Goal: Information Seeking & Learning: Get advice/opinions

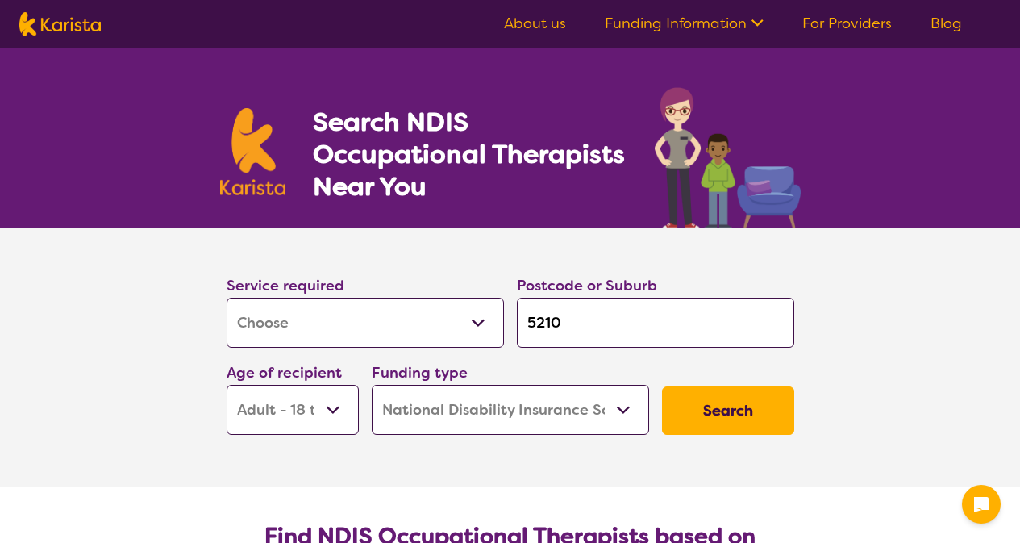
select select "[MEDICAL_DATA]"
select select "AD"
select select "NDIS"
select select "[MEDICAL_DATA]"
select select "AD"
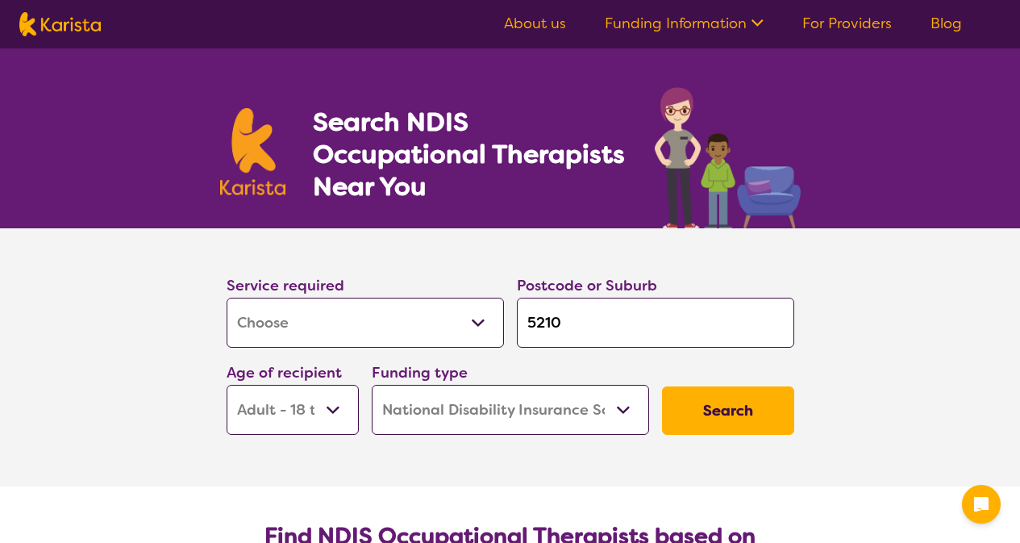
select select "NDIS"
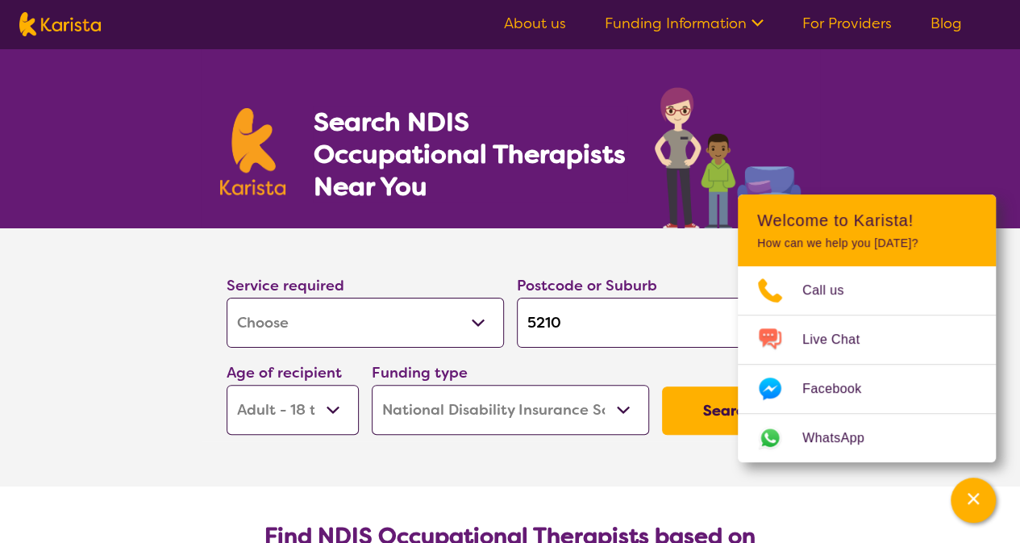
click at [566, 323] on input "5210" at bounding box center [655, 322] width 277 height 50
type input "521"
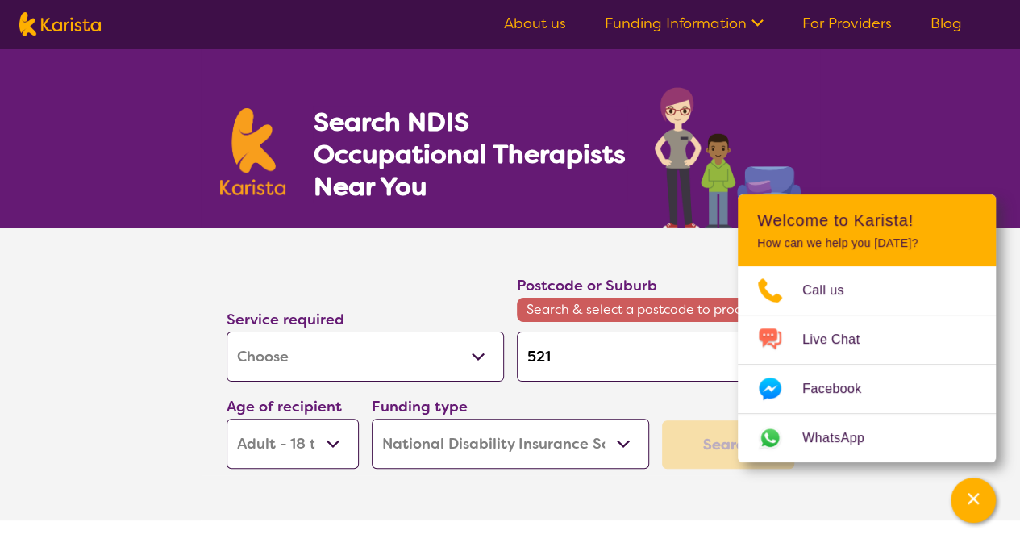
type input "52"
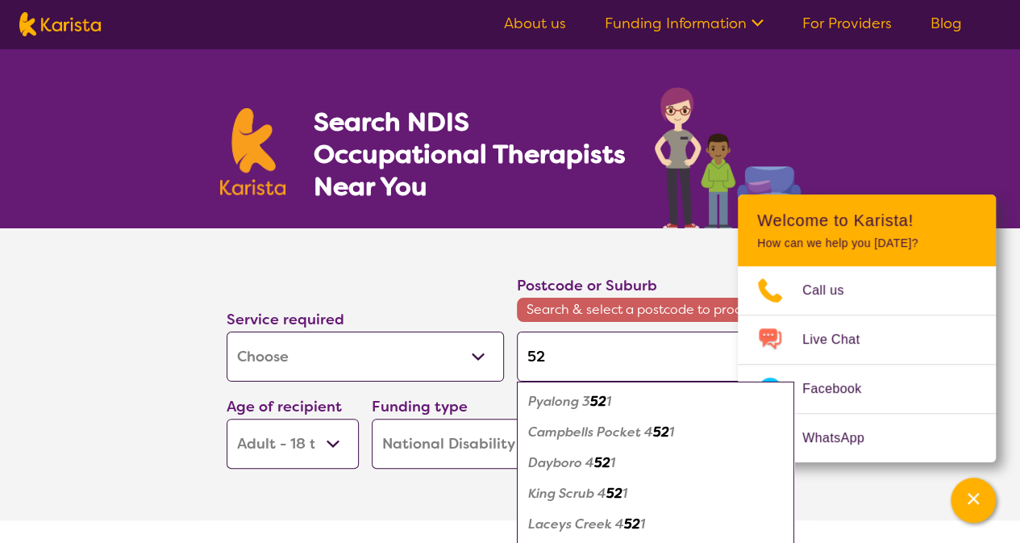
type input "5"
type input "51"
type input "515"
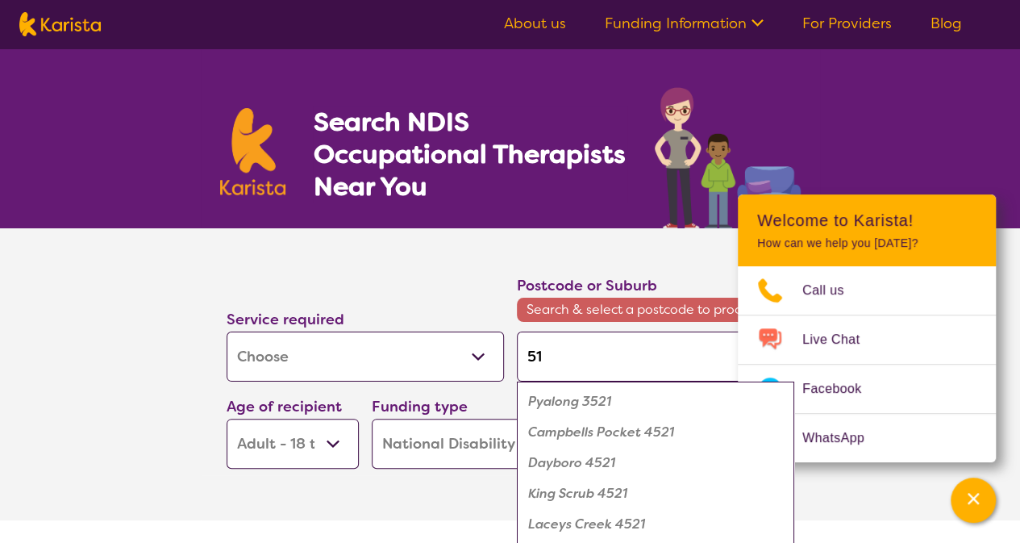
type input "515"
type input "5158"
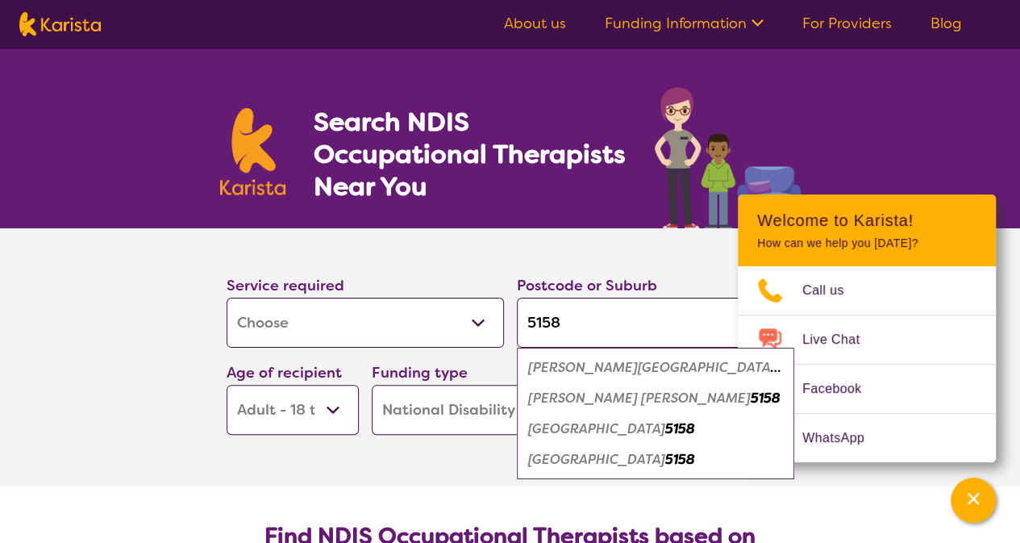
type input "5158"
click at [665, 456] on em "5158" at bounding box center [680, 459] width 30 height 17
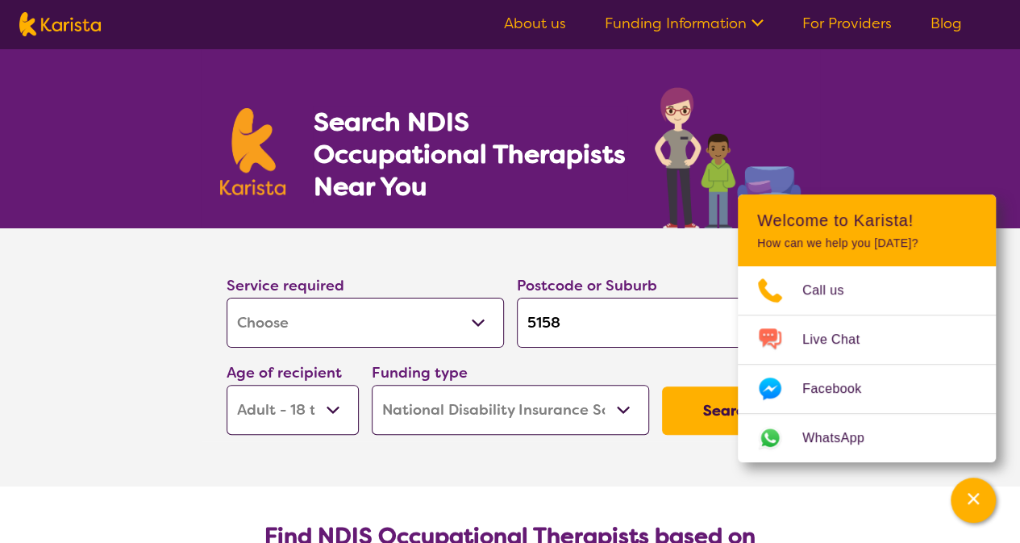
click at [331, 401] on select "Early Childhood - 0 to 9 Child - 10 to 11 Adolescent - 12 to 17 Adult - 18 to 6…" at bounding box center [293, 410] width 132 height 50
click at [331, 402] on select "Early Childhood - 0 to 9 Child - 10 to 11 Adolescent - 12 to 17 Adult - 18 to 6…" at bounding box center [293, 410] width 132 height 50
click at [697, 414] on button "Search" at bounding box center [728, 410] width 132 height 48
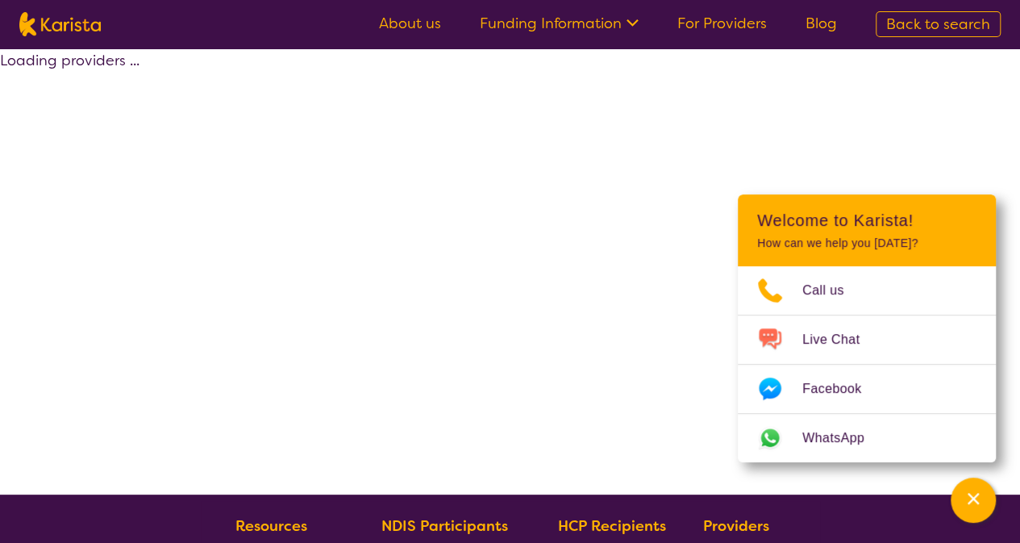
select select "by_score"
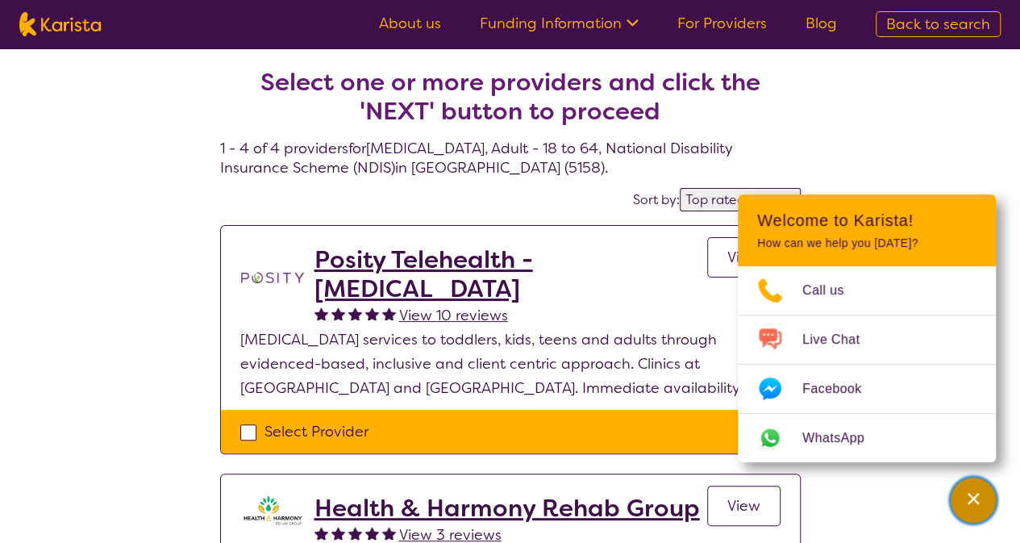
click at [972, 496] on icon "Channel Menu" at bounding box center [973, 498] width 16 height 16
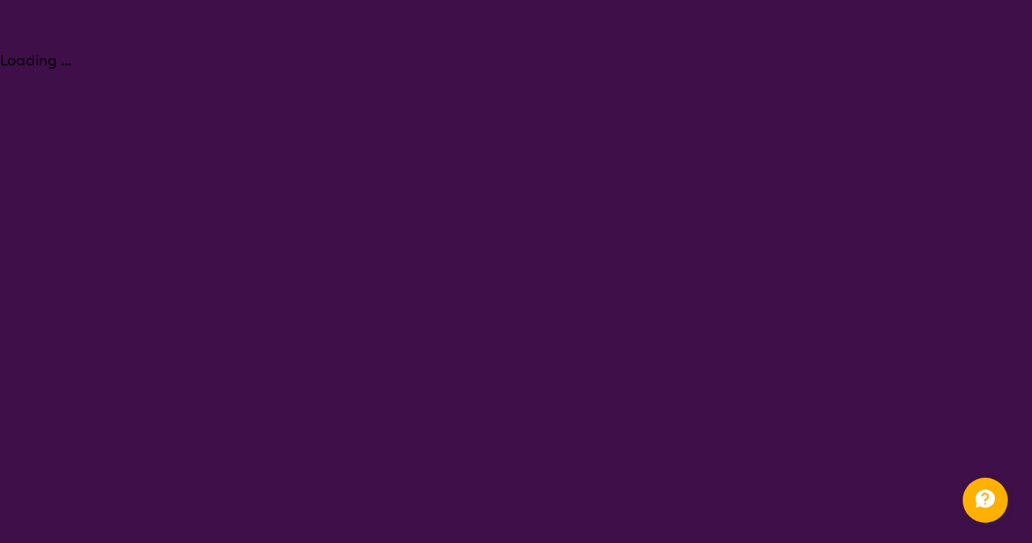
select select "[MEDICAL_DATA]"
select select "AD"
select select "NDIS"
select select "[MEDICAL_DATA]"
select select "AD"
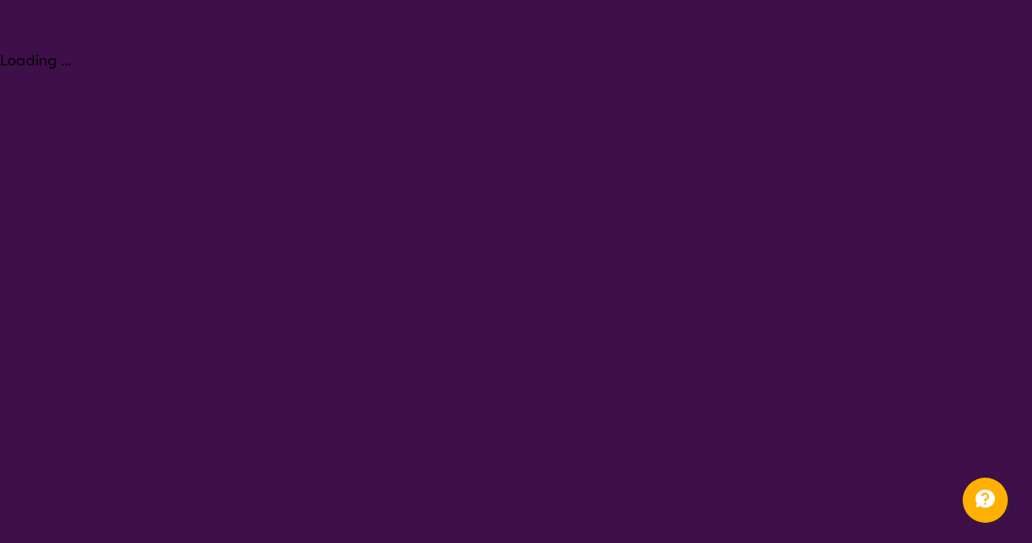
select select "NDIS"
